Goal: Task Accomplishment & Management: Complete application form

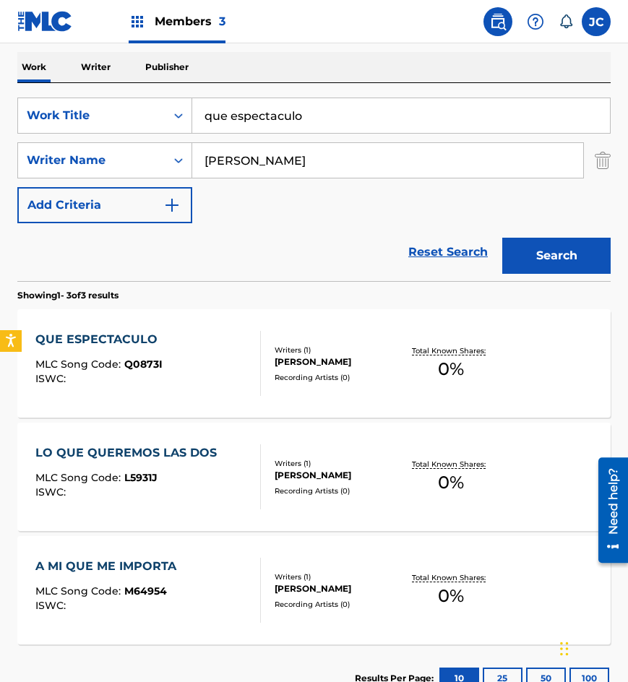
drag, startPoint x: 410, startPoint y: 120, endPoint x: 246, endPoint y: 109, distance: 165.0
click at [251, 111] on input "que espectaculo" at bounding box center [401, 115] width 418 height 35
type input "q"
type input "mi amante el mar"
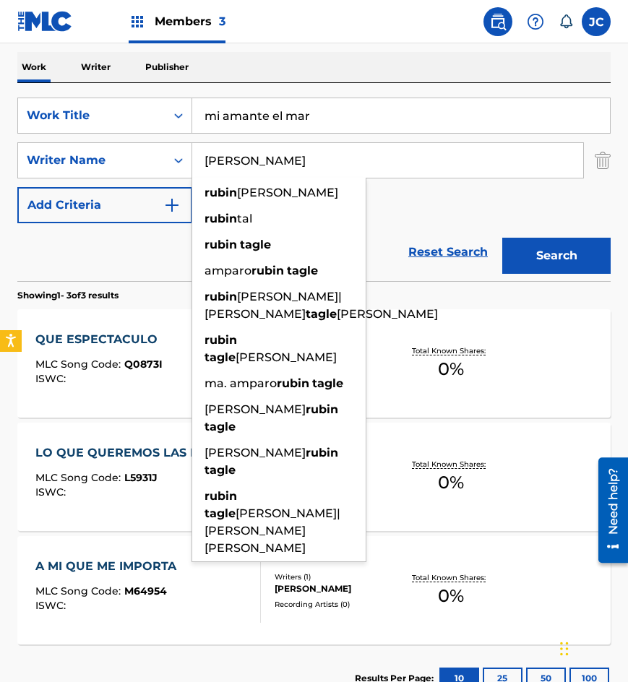
type input "[PERSON_NAME]"
click at [502, 238] on button "Search" at bounding box center [556, 256] width 108 height 36
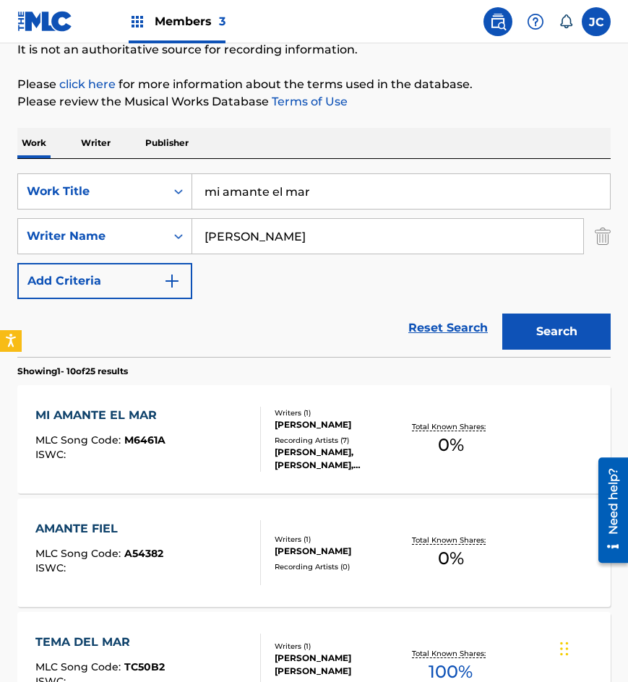
scroll to position [217, 0]
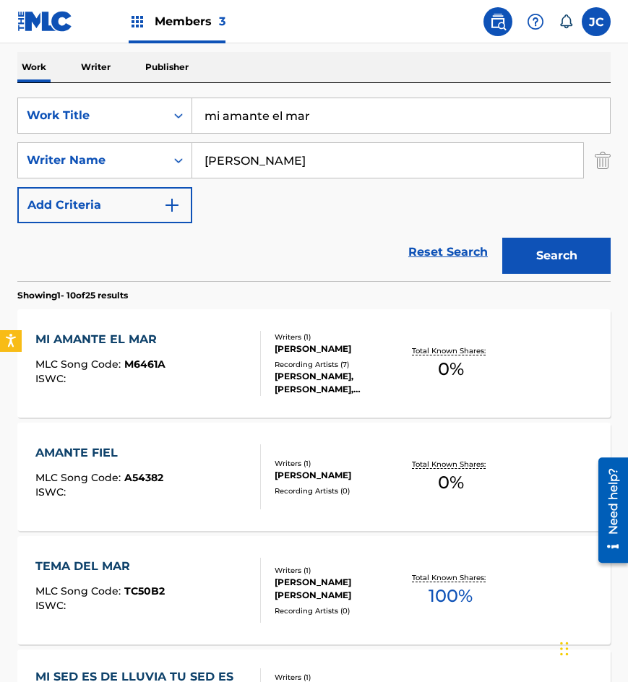
click at [292, 364] on div "Writers ( 1 ) [PERSON_NAME] Recording Artists ( 7 ) [PERSON_NAME], [PERSON_NAME…" at bounding box center [331, 364] width 141 height 64
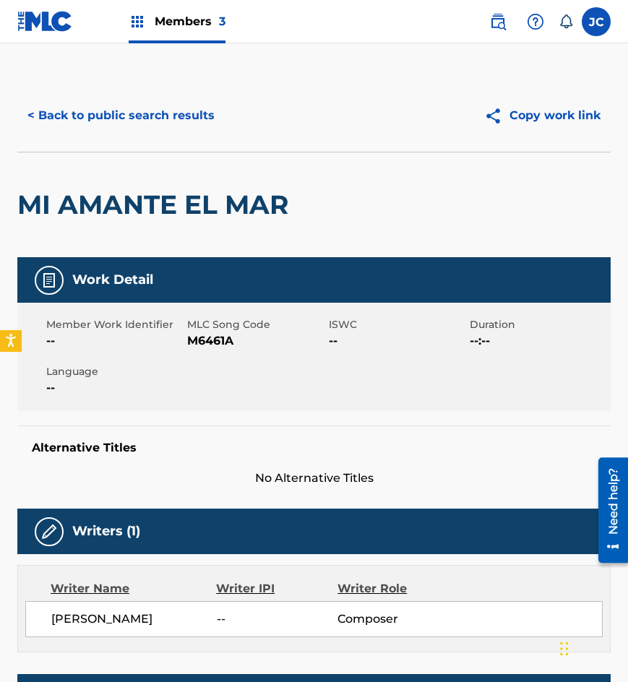
click at [203, 340] on span "M6461A" at bounding box center [255, 340] width 137 height 17
copy span "M6461A"
drag, startPoint x: 27, startPoint y: 153, endPoint x: 130, endPoint y: 114, distance: 109.7
click at [42, 150] on div "< Back to public search results Copy work link MI AMANTE EL MAR" at bounding box center [313, 168] width 593 height 178
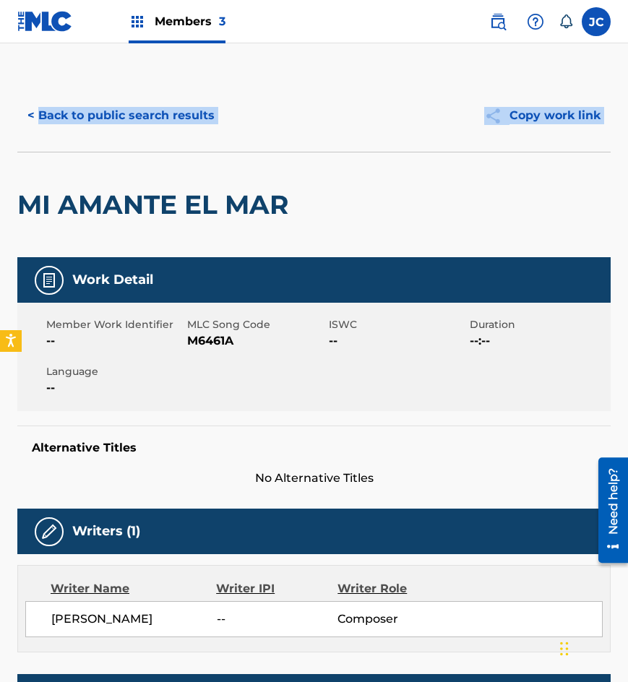
click at [130, 113] on button "< Back to public search results" at bounding box center [120, 116] width 207 height 36
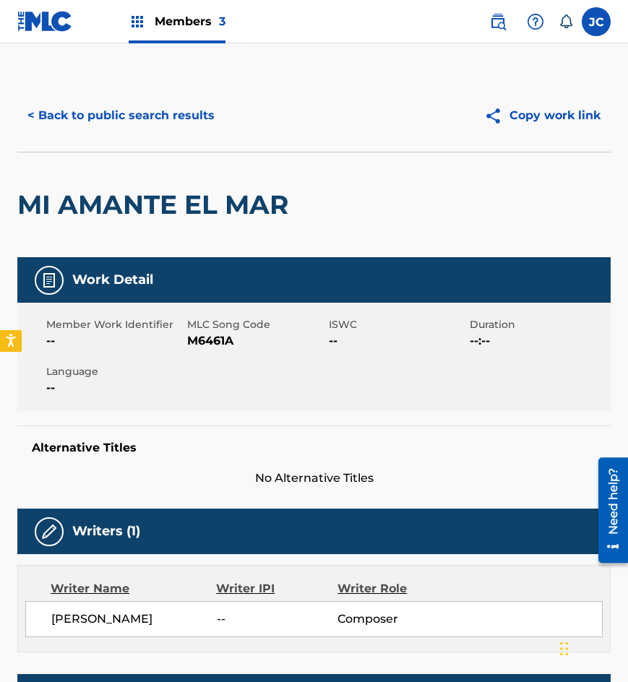
scroll to position [217, 0]
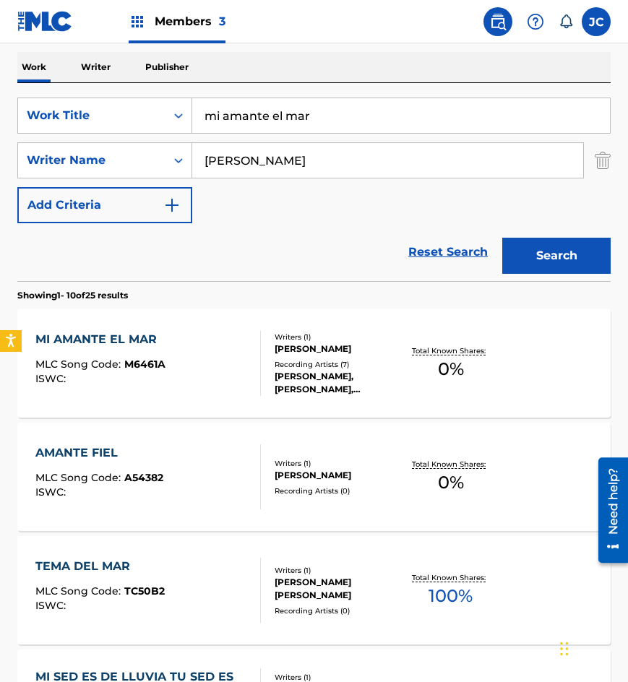
click at [245, 388] on div "MI AMANTE EL MAR MLC Song Code : M6461A ISWC :" at bounding box center [147, 363] width 225 height 65
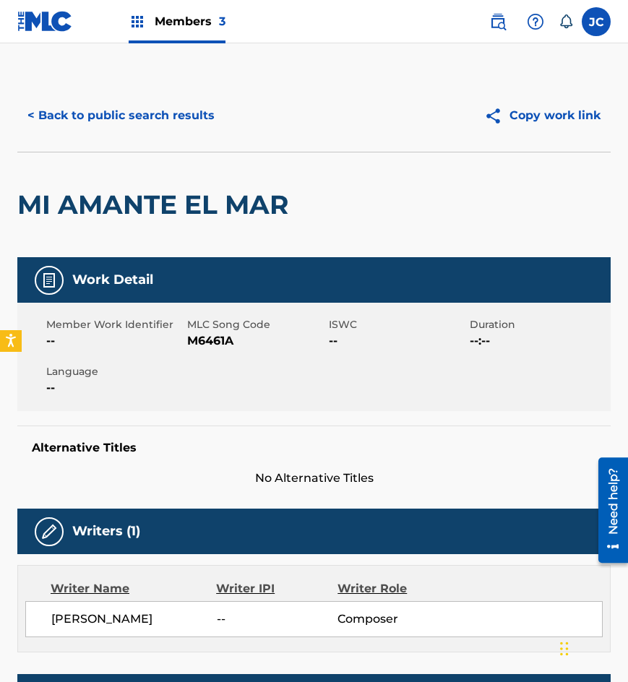
click at [214, 345] on span "M6461A" at bounding box center [255, 340] width 137 height 17
copy span "M6461A"
click at [183, 111] on button "< Back to public search results" at bounding box center [120, 116] width 207 height 36
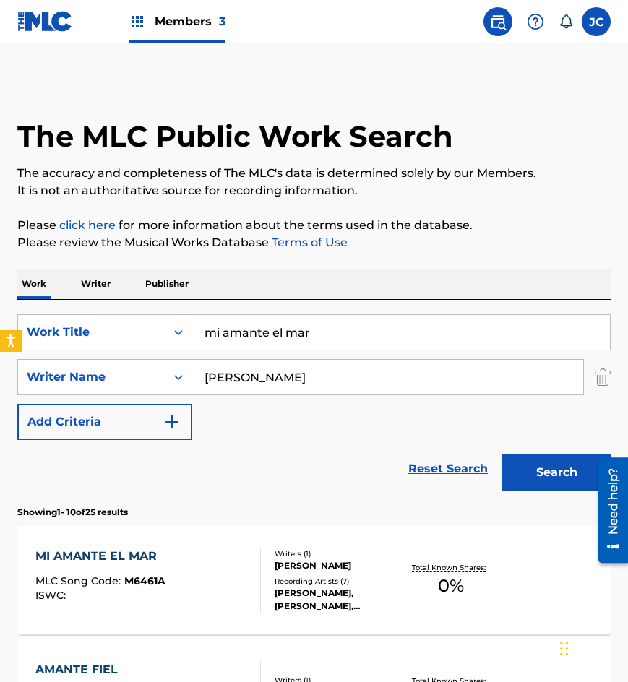
scroll to position [217, 0]
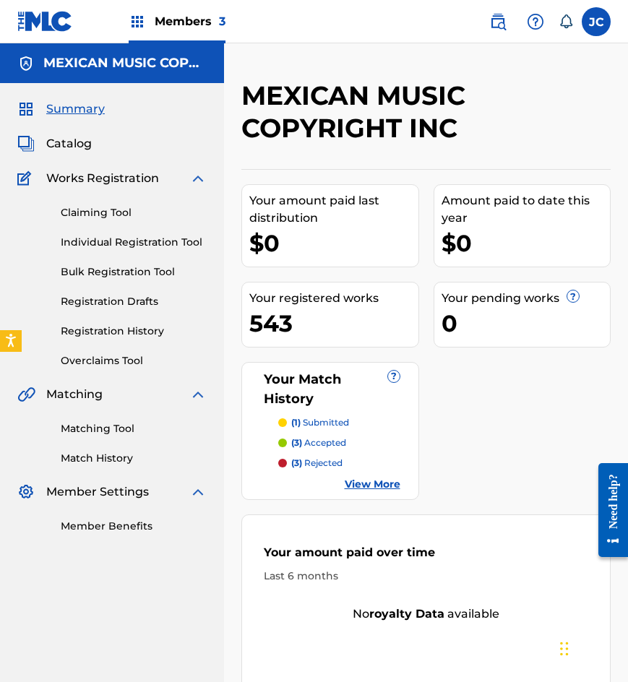
drag, startPoint x: 123, startPoint y: 215, endPoint x: 121, endPoint y: 232, distance: 17.5
click at [123, 215] on link "Claiming Tool" at bounding box center [134, 212] width 146 height 15
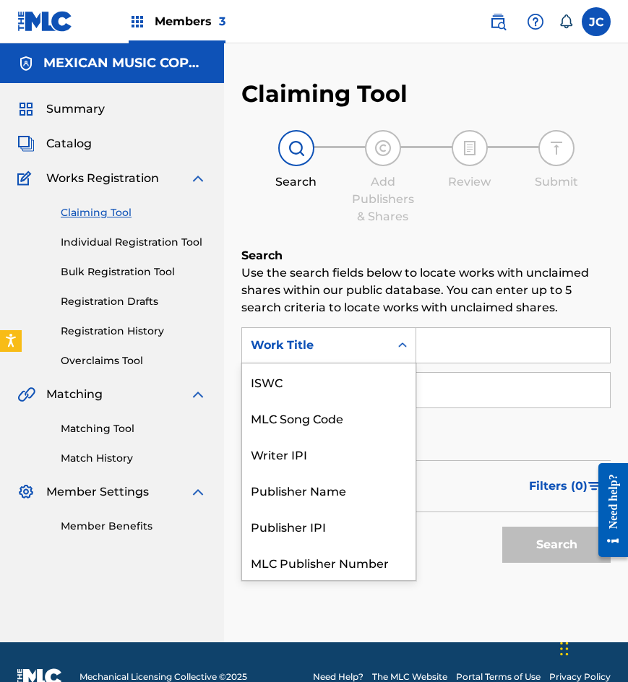
drag, startPoint x: 384, startPoint y: 342, endPoint x: 326, endPoint y: 377, distance: 67.4
click at [384, 342] on div "Work Title" at bounding box center [315, 345] width 147 height 27
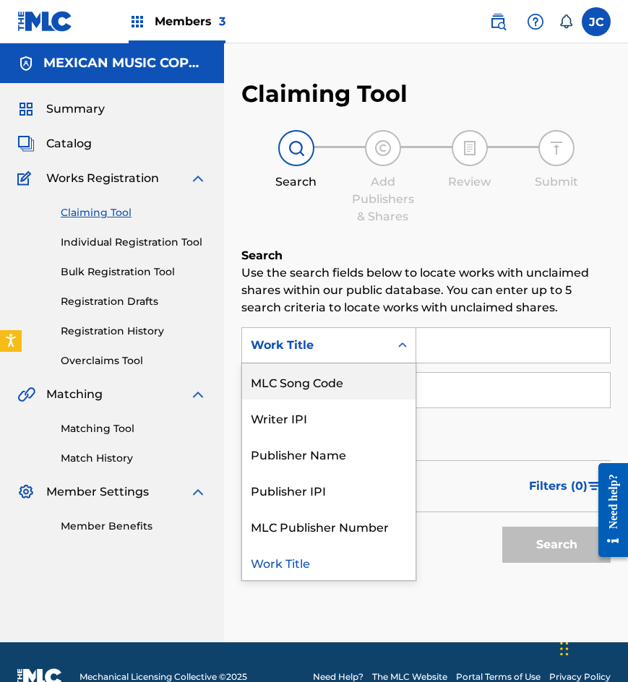
click at [326, 379] on div "MLC Song Code" at bounding box center [328, 381] width 173 height 36
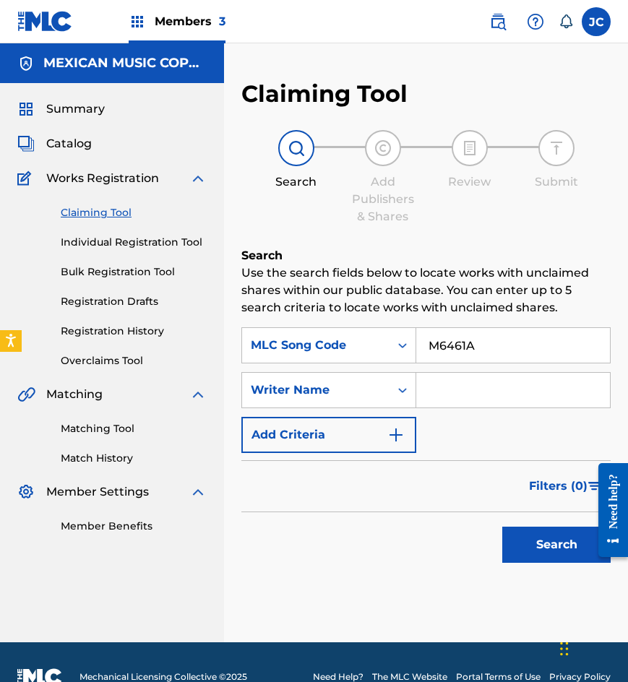
type input "M6461A"
click at [502, 527] on button "Search" at bounding box center [556, 545] width 108 height 36
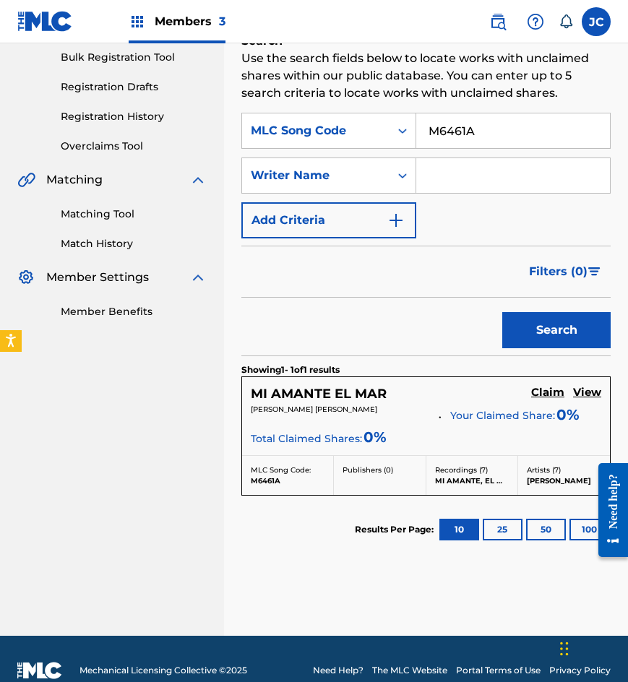
click at [548, 393] on h5 "Claim" at bounding box center [547, 393] width 33 height 14
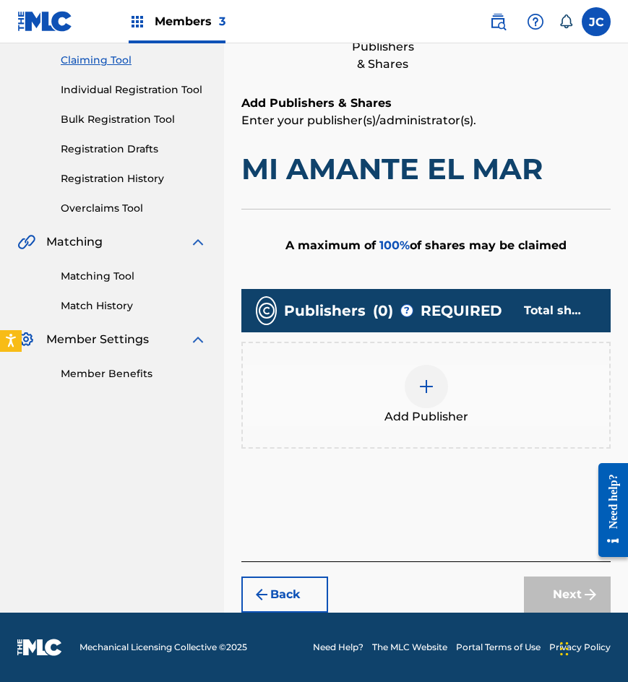
scroll to position [152, 0]
click at [420, 405] on div at bounding box center [426, 386] width 43 height 43
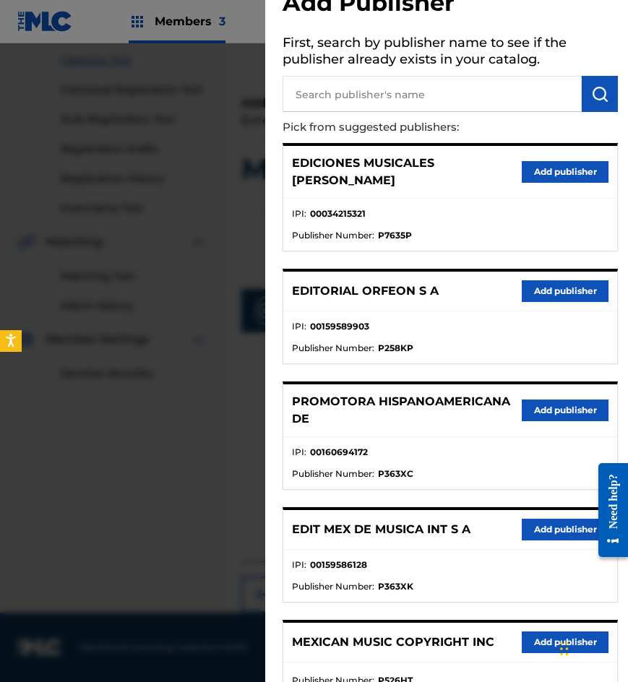
scroll to position [72, 0]
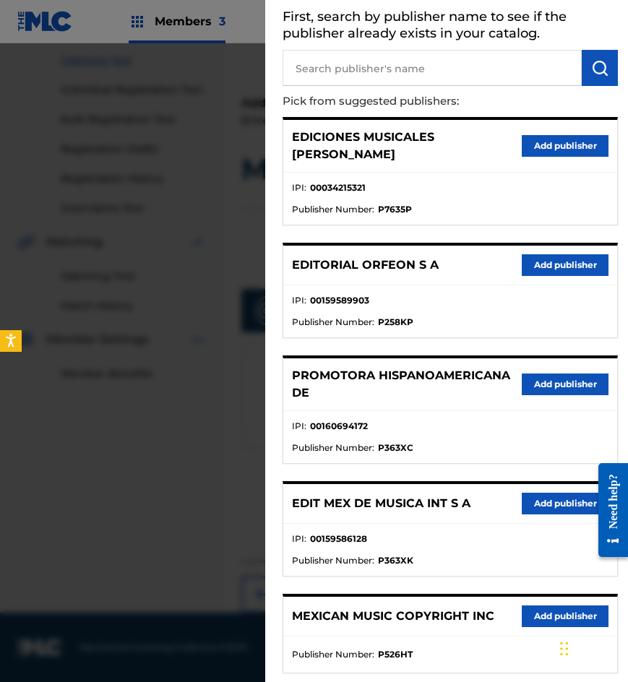
click at [543, 376] on button "Add publisher" at bounding box center [565, 384] width 87 height 22
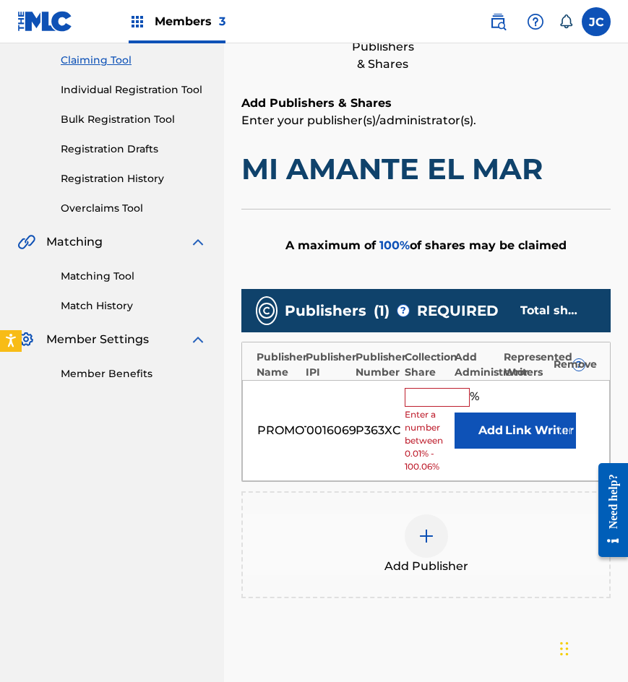
click at [473, 420] on button "Add" at bounding box center [490, 430] width 72 height 36
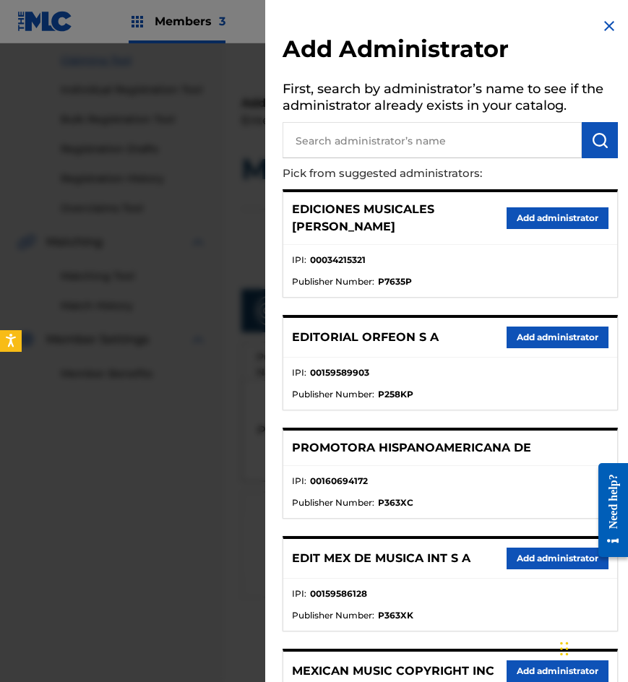
scroll to position [131, 0]
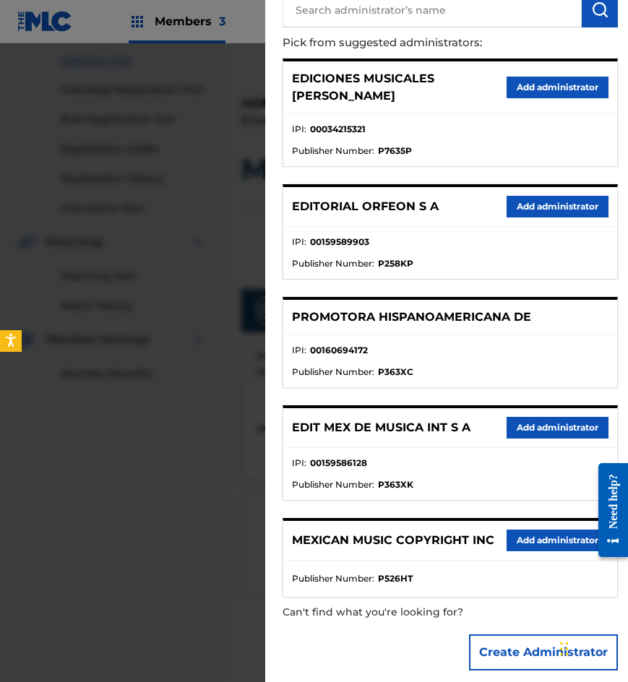
click at [544, 529] on button "Add administrator" at bounding box center [557, 540] width 102 height 22
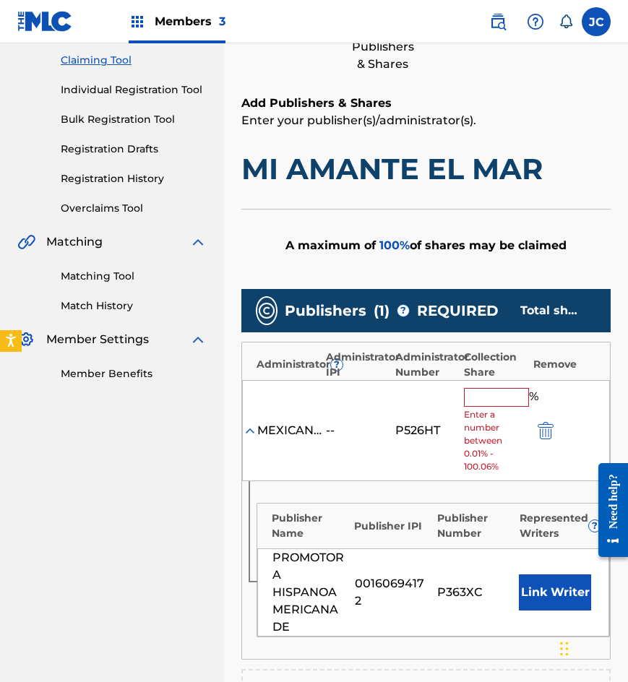
click at [496, 402] on input "text" at bounding box center [496, 397] width 65 height 19
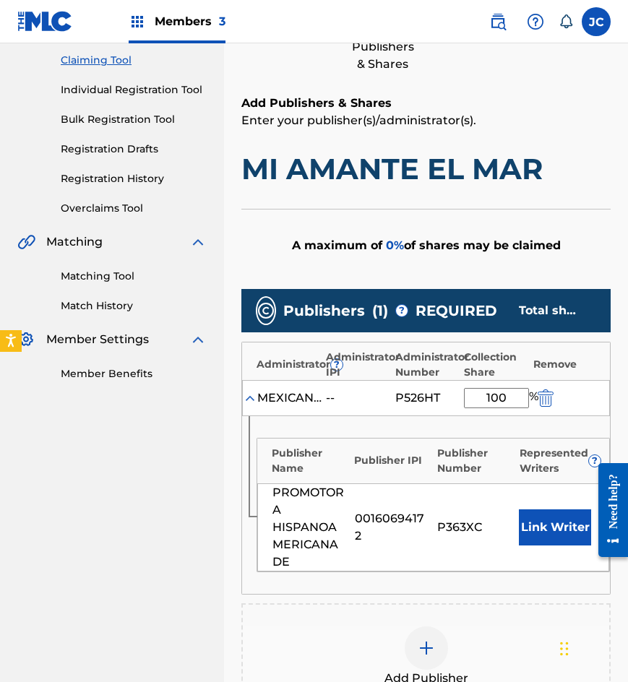
type input "100"
click at [566, 527] on button "Link Writer" at bounding box center [555, 527] width 72 height 36
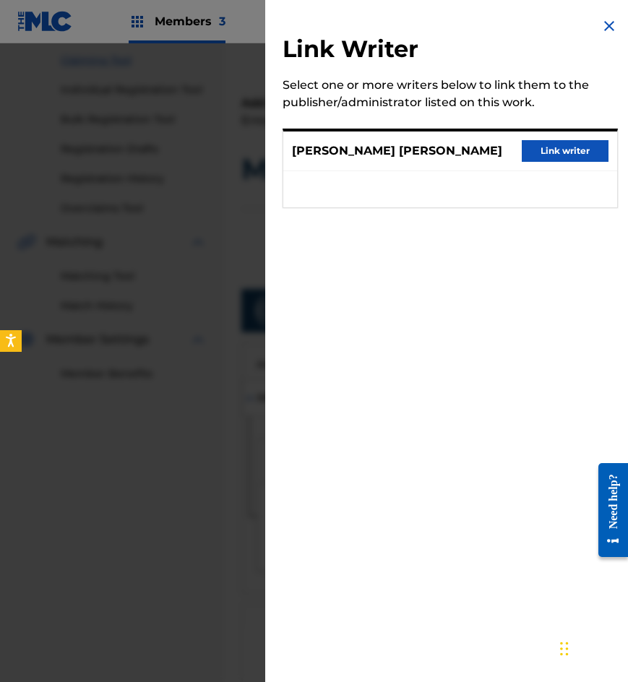
click at [545, 155] on button "Link writer" at bounding box center [565, 151] width 87 height 22
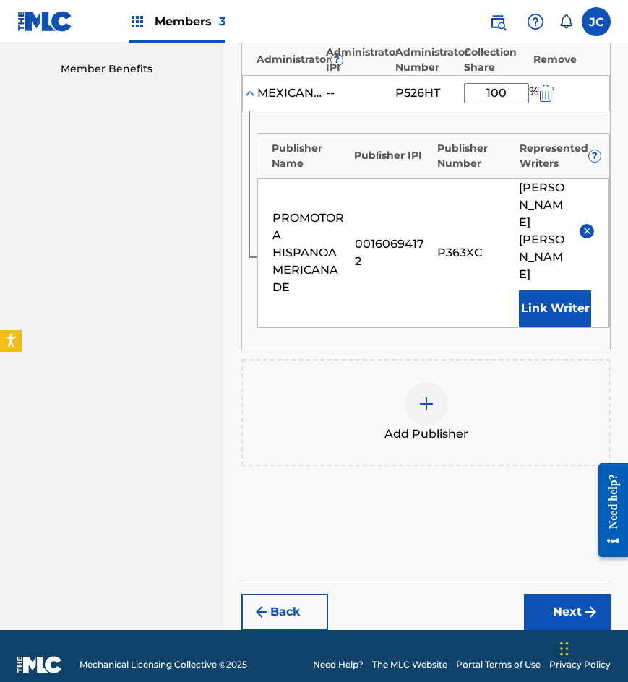
click at [535, 594] on button "Next" at bounding box center [567, 612] width 87 height 36
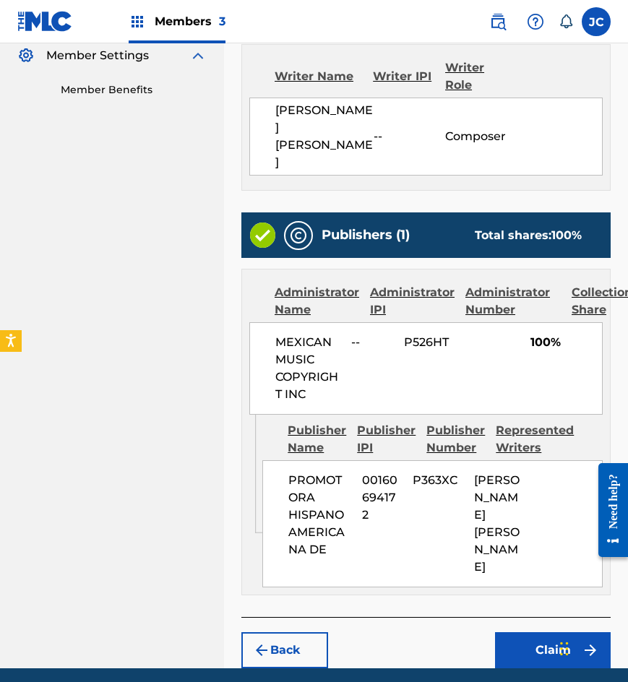
scroll to position [440, 0]
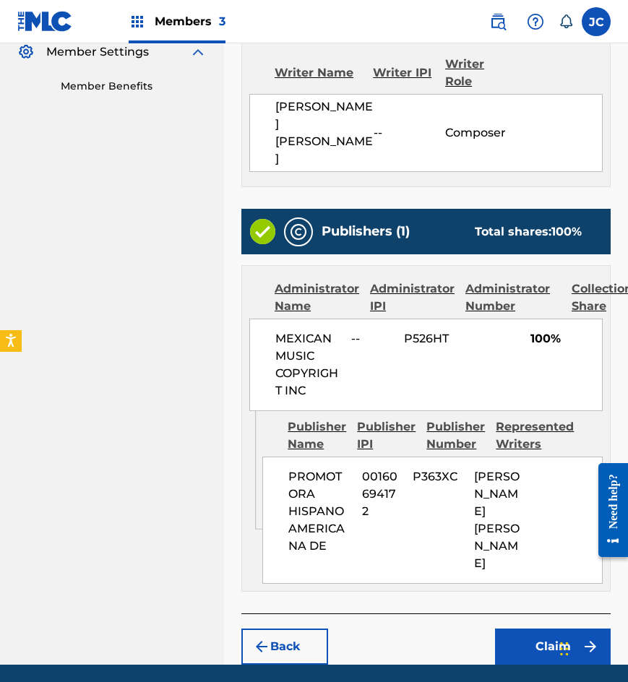
click at [561, 628] on button "Claim" at bounding box center [553, 646] width 116 height 36
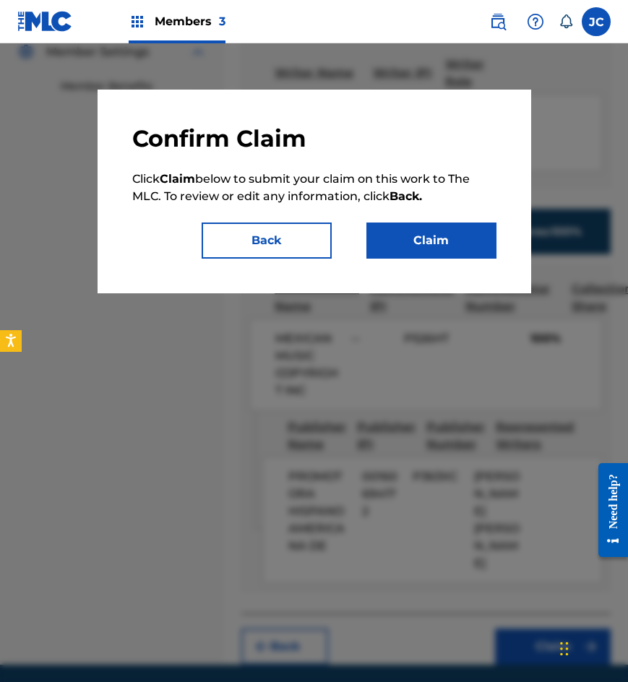
click at [448, 228] on button "Claim" at bounding box center [431, 240] width 130 height 36
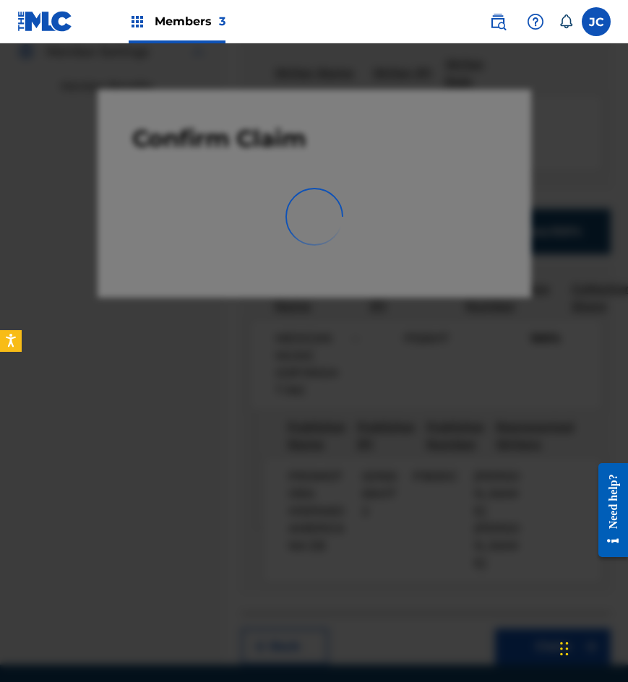
scroll to position [0, 0]
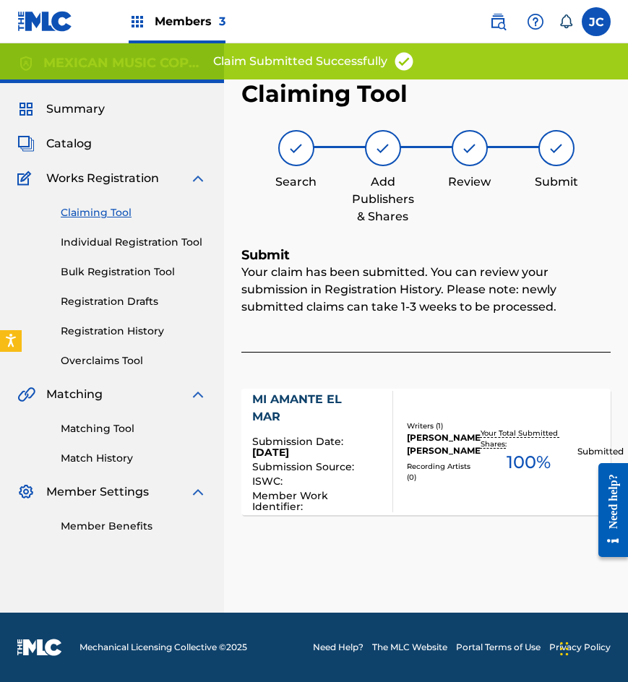
click at [101, 210] on link "Claiming Tool" at bounding box center [134, 212] width 146 height 15
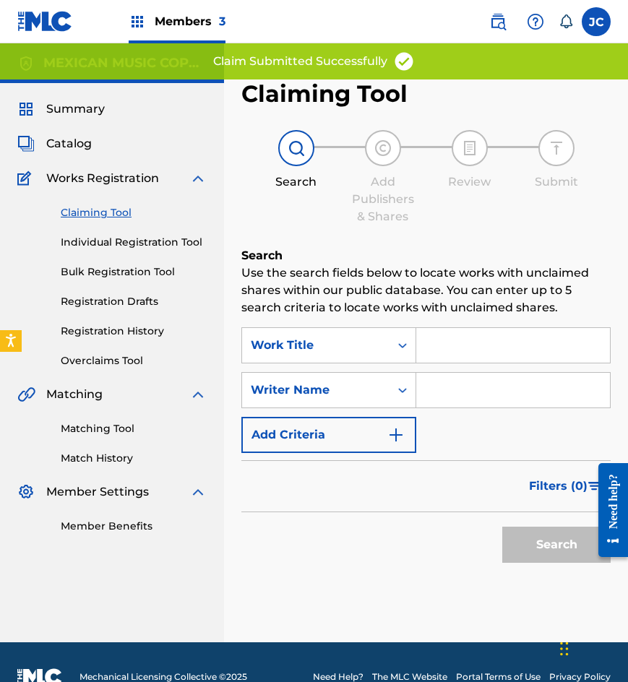
click at [46, 28] on img at bounding box center [45, 21] width 56 height 21
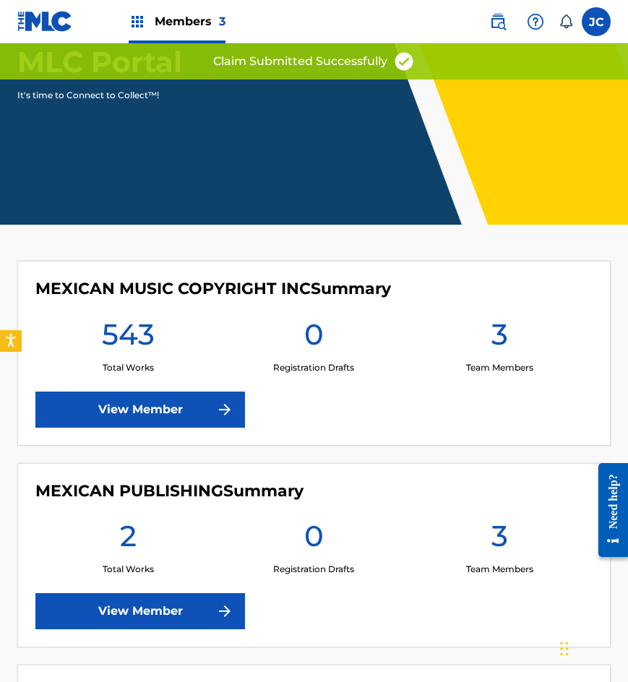
scroll to position [144, 0]
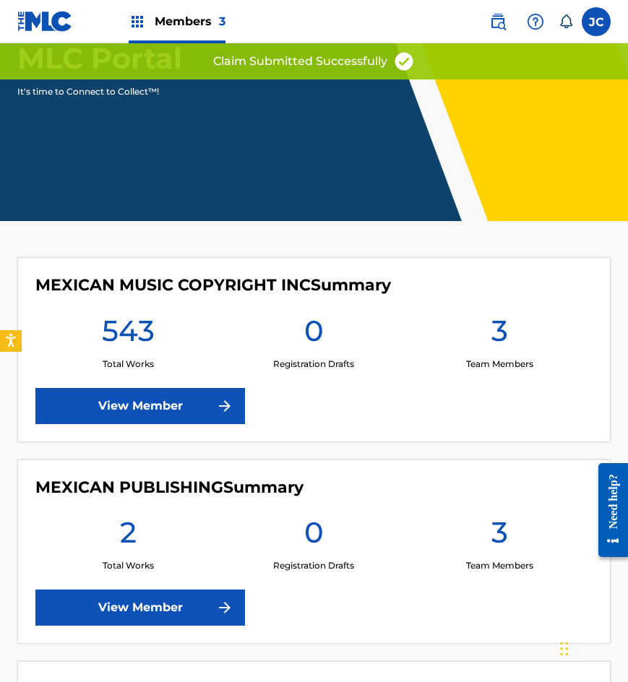
click at [206, 407] on link "View Member" at bounding box center [139, 406] width 209 height 36
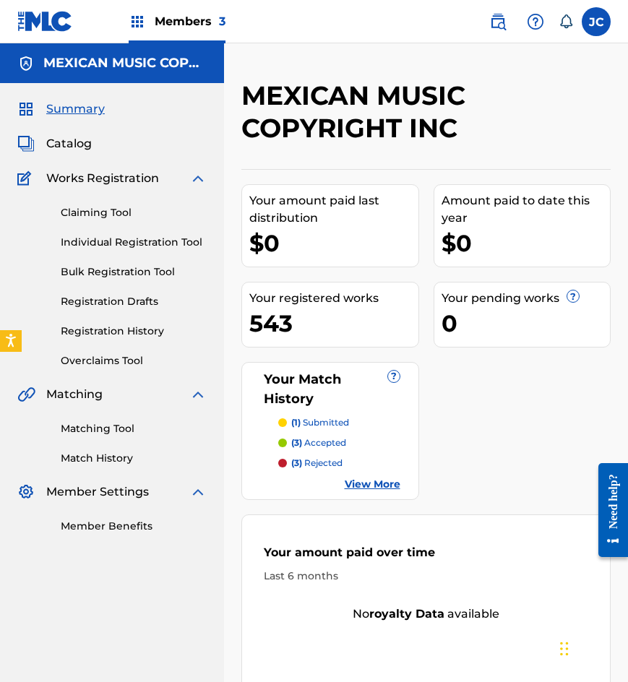
click at [57, 26] on img at bounding box center [45, 21] width 56 height 21
